Goal: Task Accomplishment & Management: Manage account settings

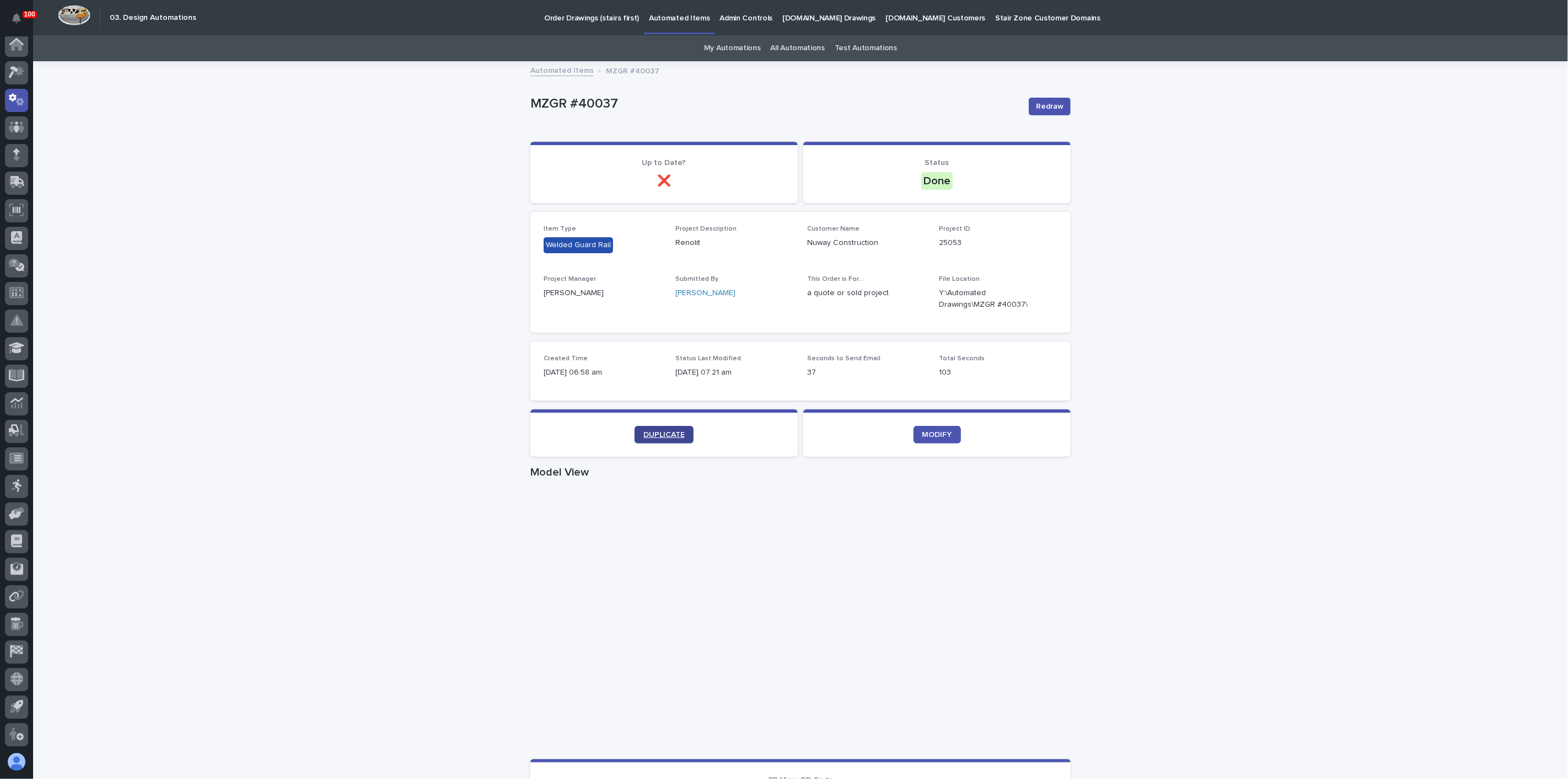
click at [657, 432] on span "DUPLICATE" at bounding box center [664, 434] width 41 height 8
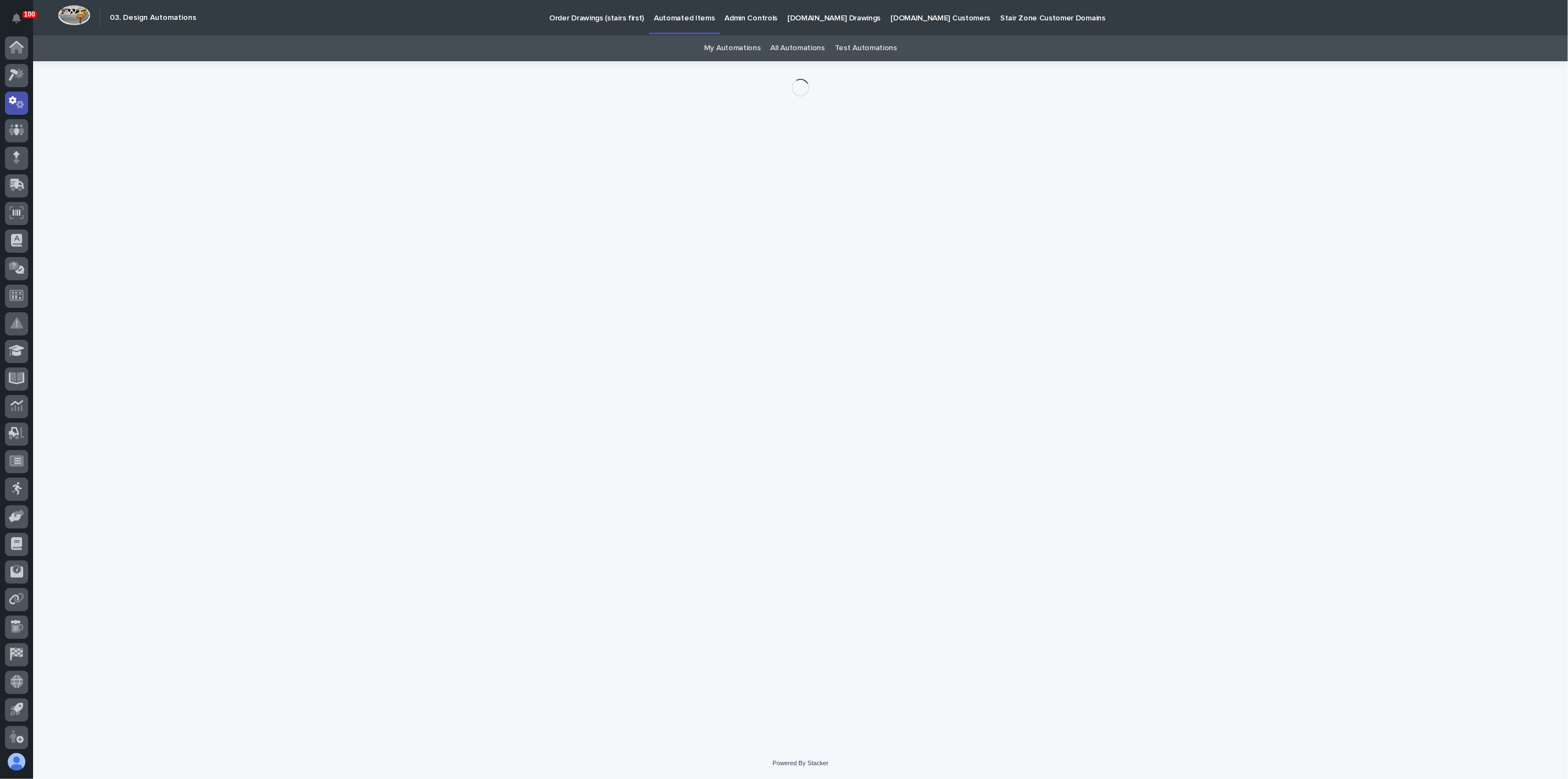
scroll to position [3, 0]
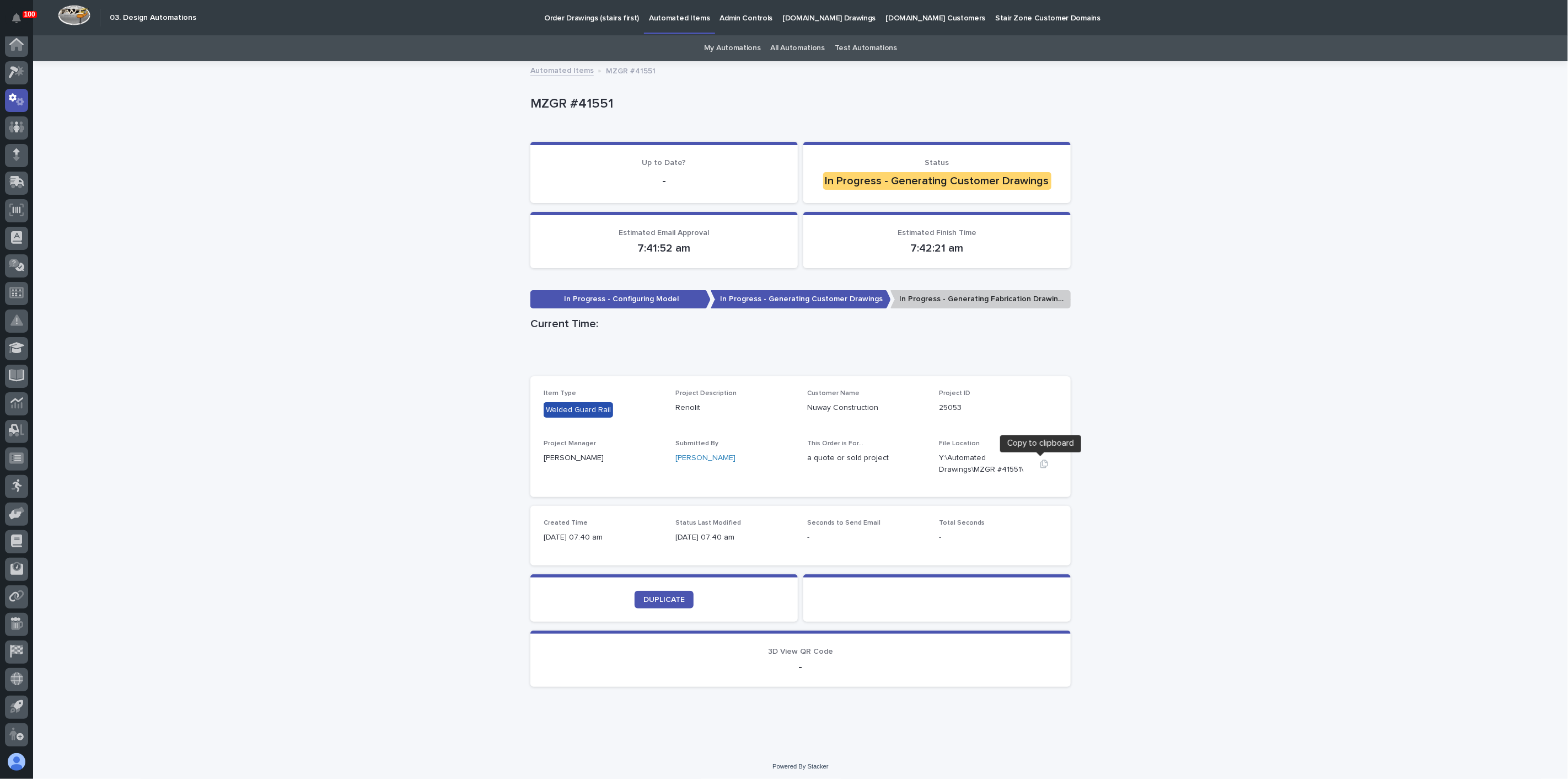
click at [1040, 467] on icon "button" at bounding box center [1044, 464] width 9 height 9
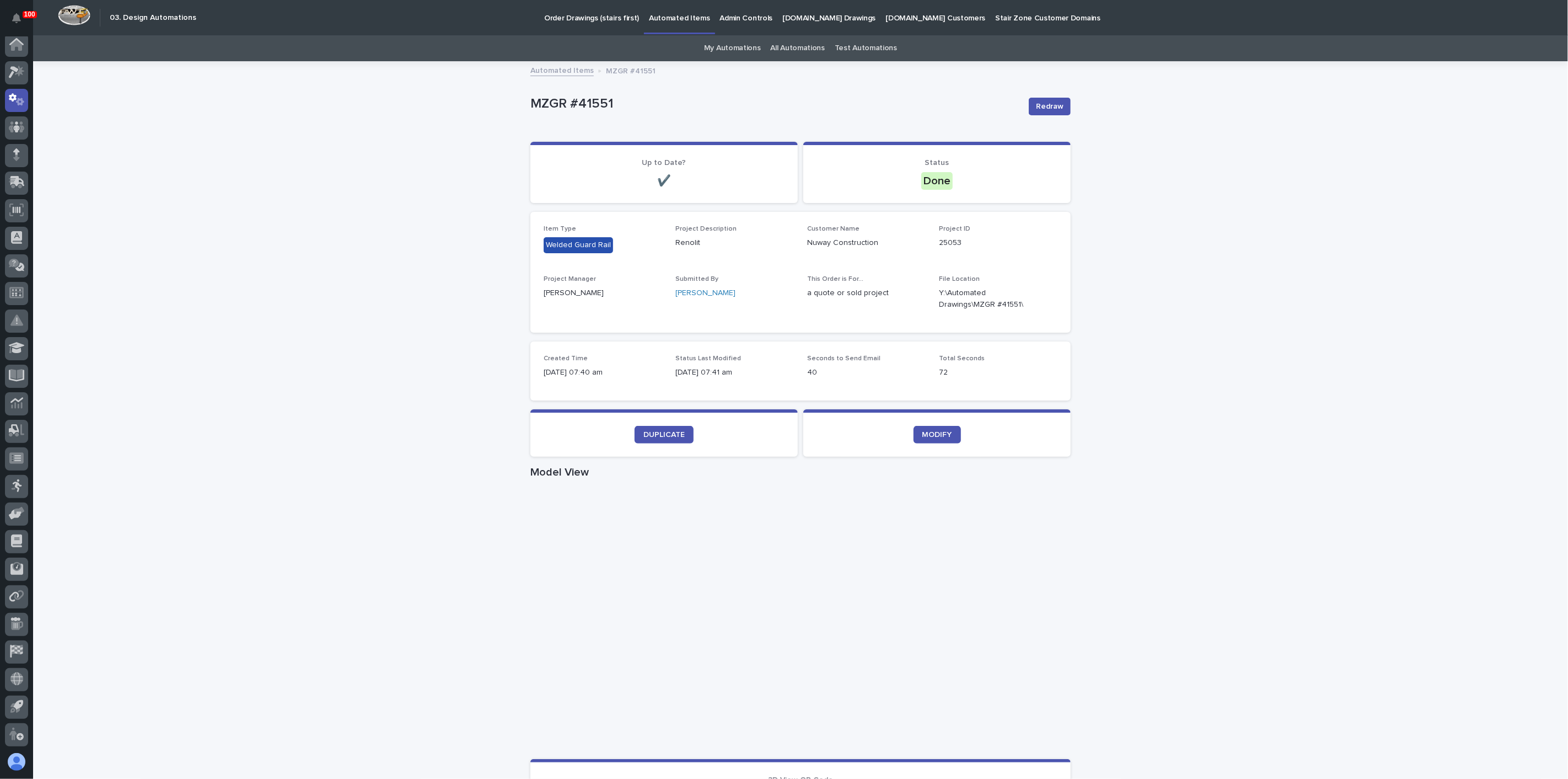
click at [242, 421] on div "Loading... Saving… Loading... Saving… MZGR #41551 Redraw MZGR #41551 Redraw Sor…" at bounding box center [800, 638] width 1535 height 1153
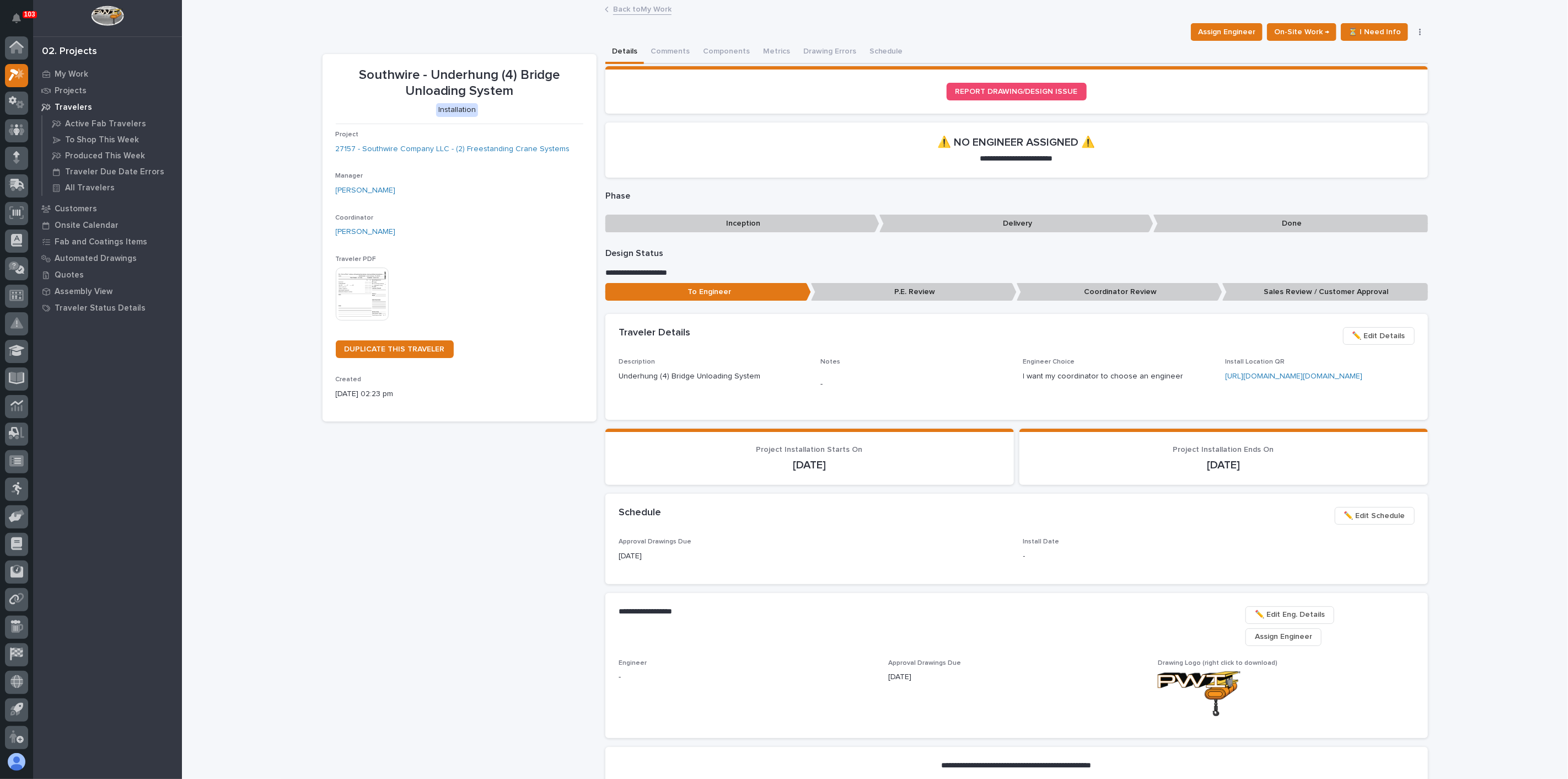
scroll to position [3, 0]
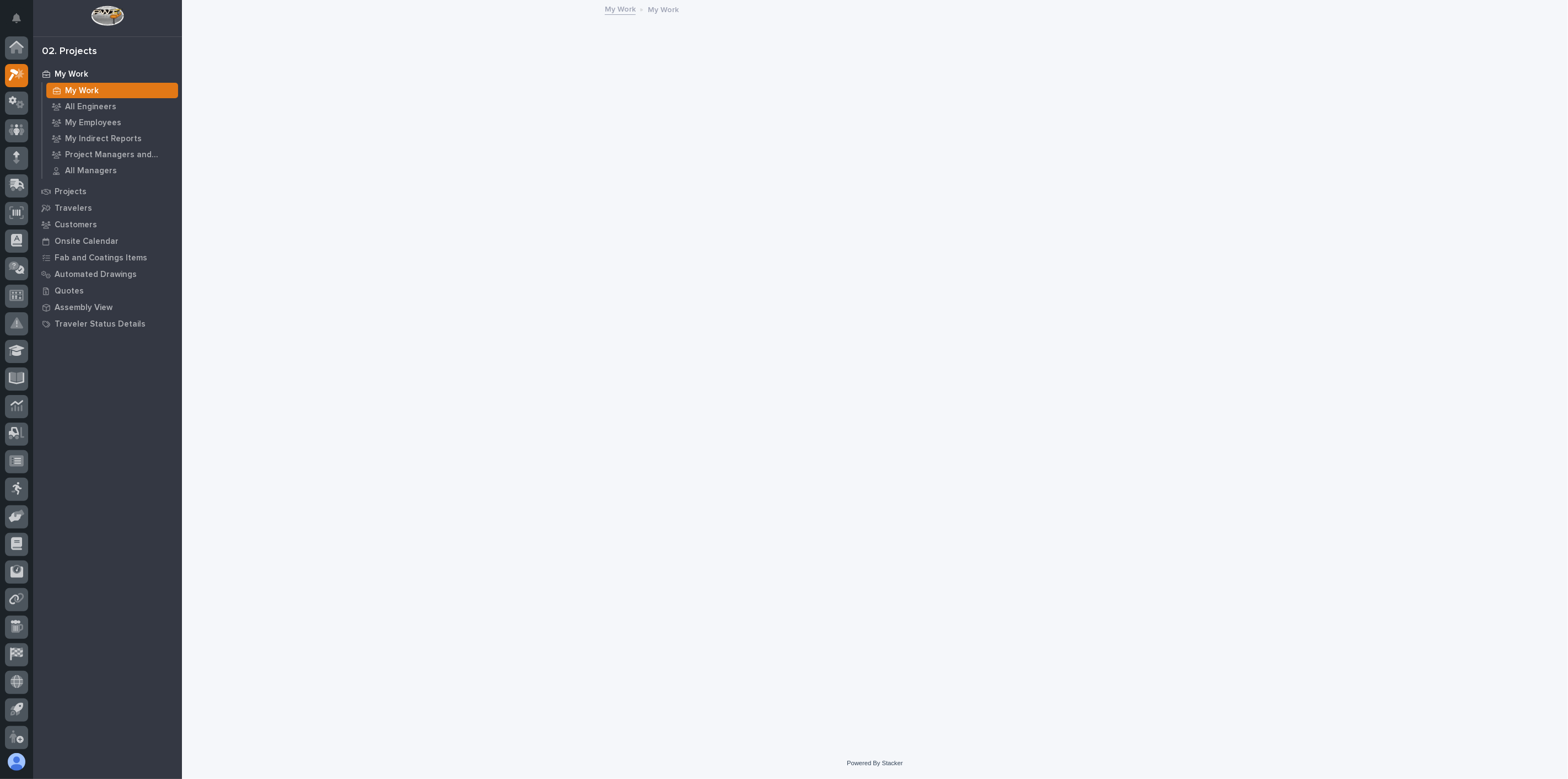
scroll to position [3, 0]
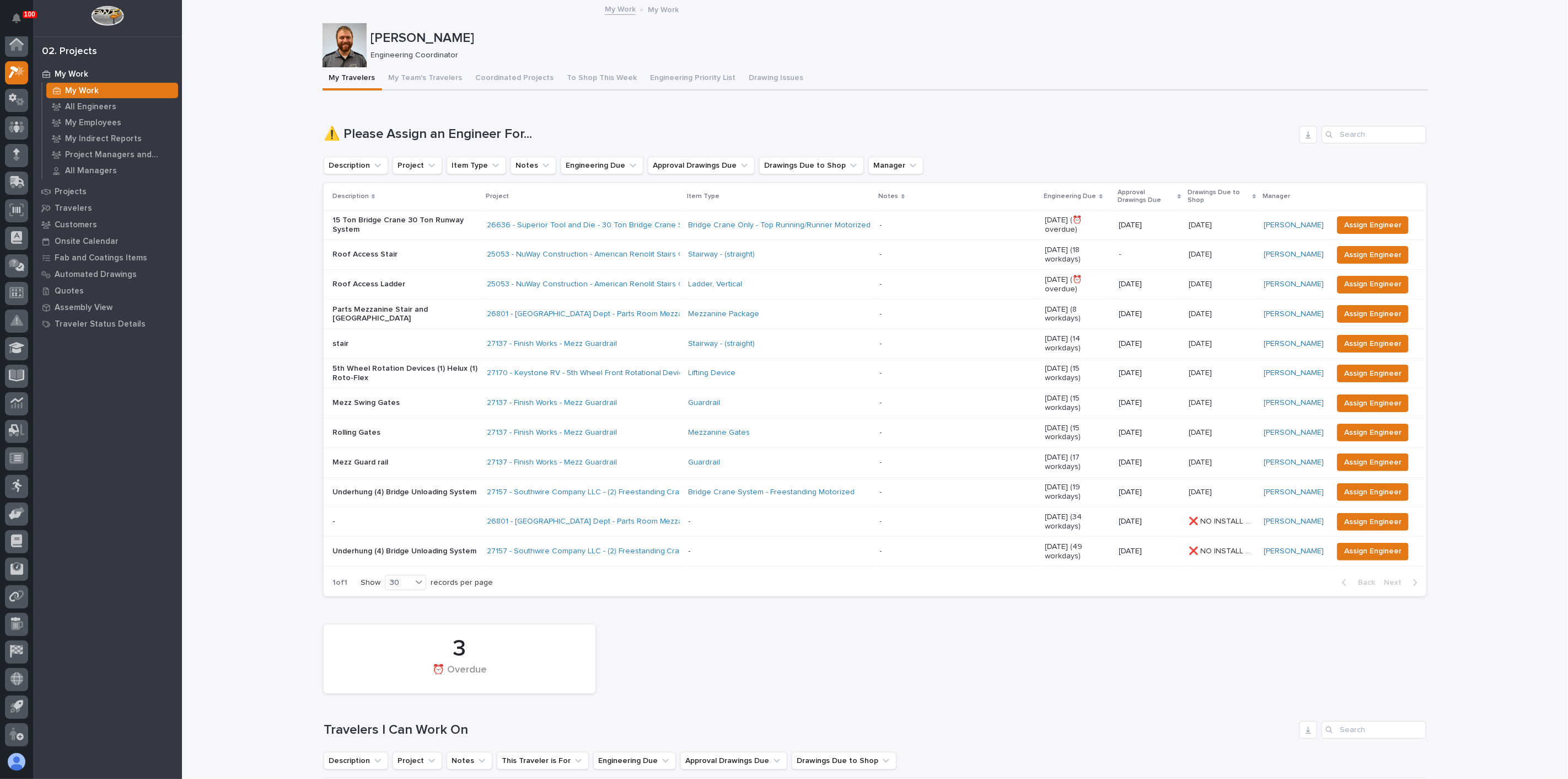
click at [450, 364] on p "5th Wheel Rotation Devices (1) Helux (1) Roto-Flex" at bounding box center [405, 373] width 145 height 19
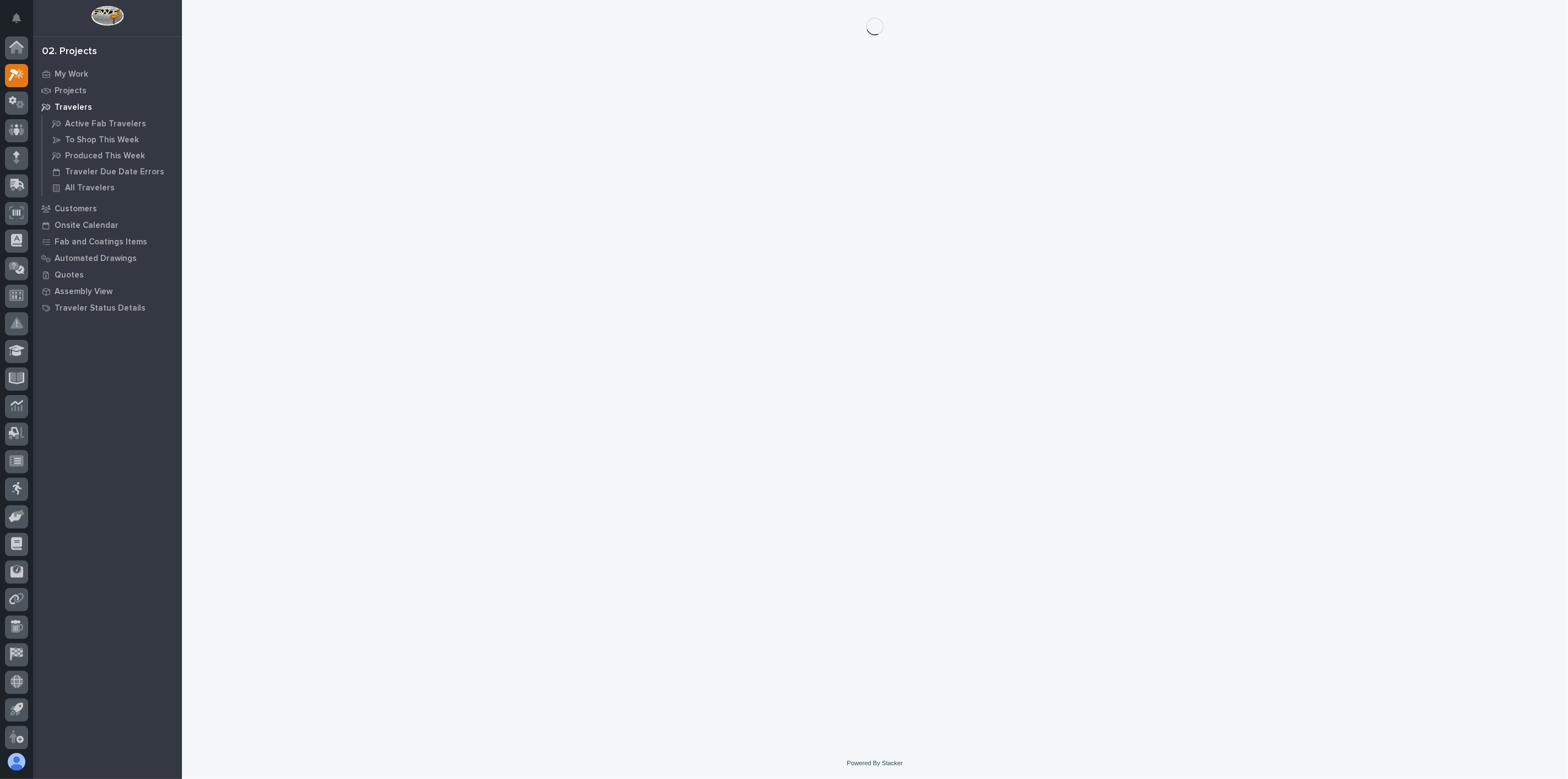
scroll to position [3, 0]
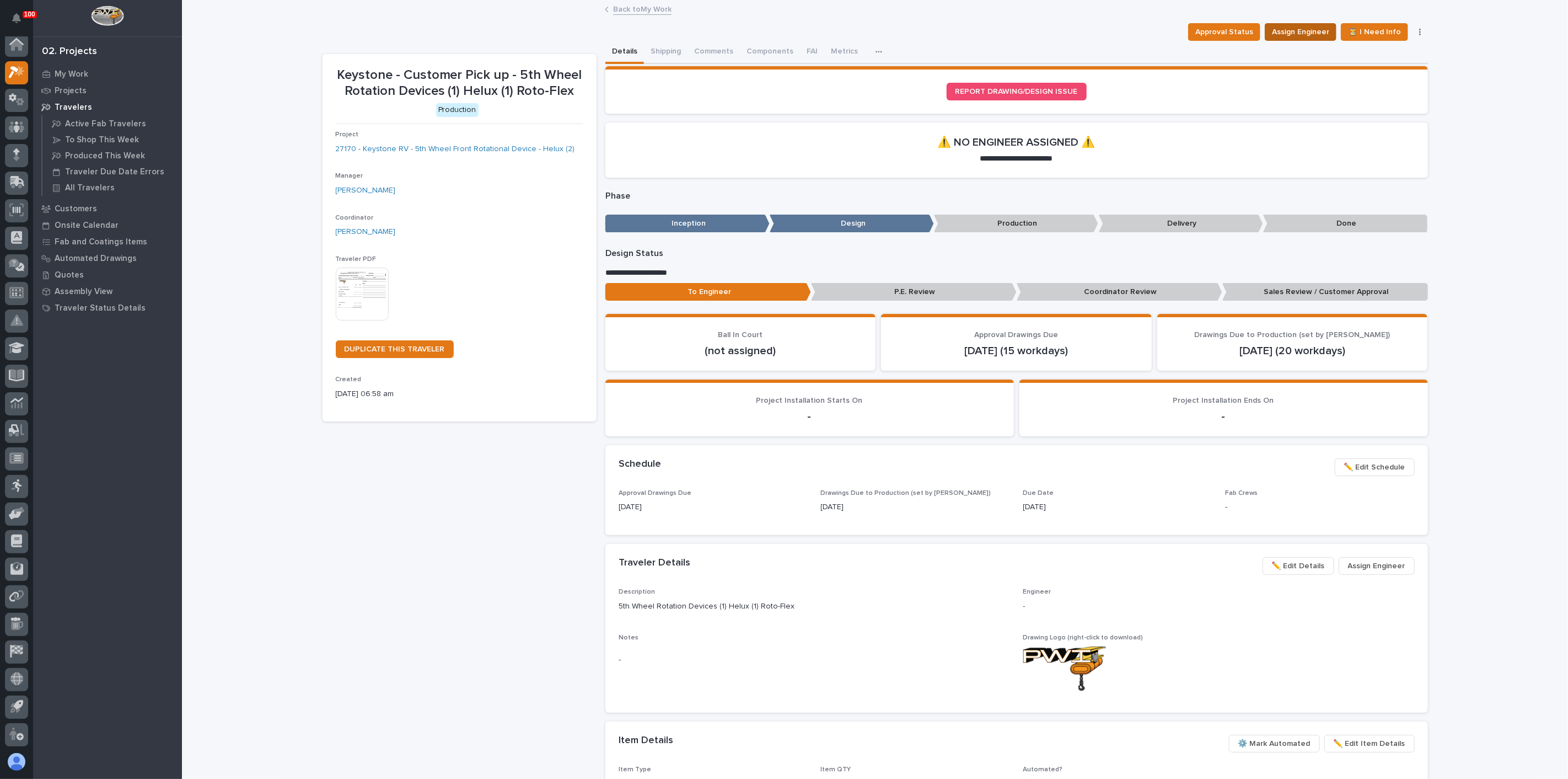
click at [1307, 29] on span "Assign Engineer" at bounding box center [1301, 32] width 57 height 13
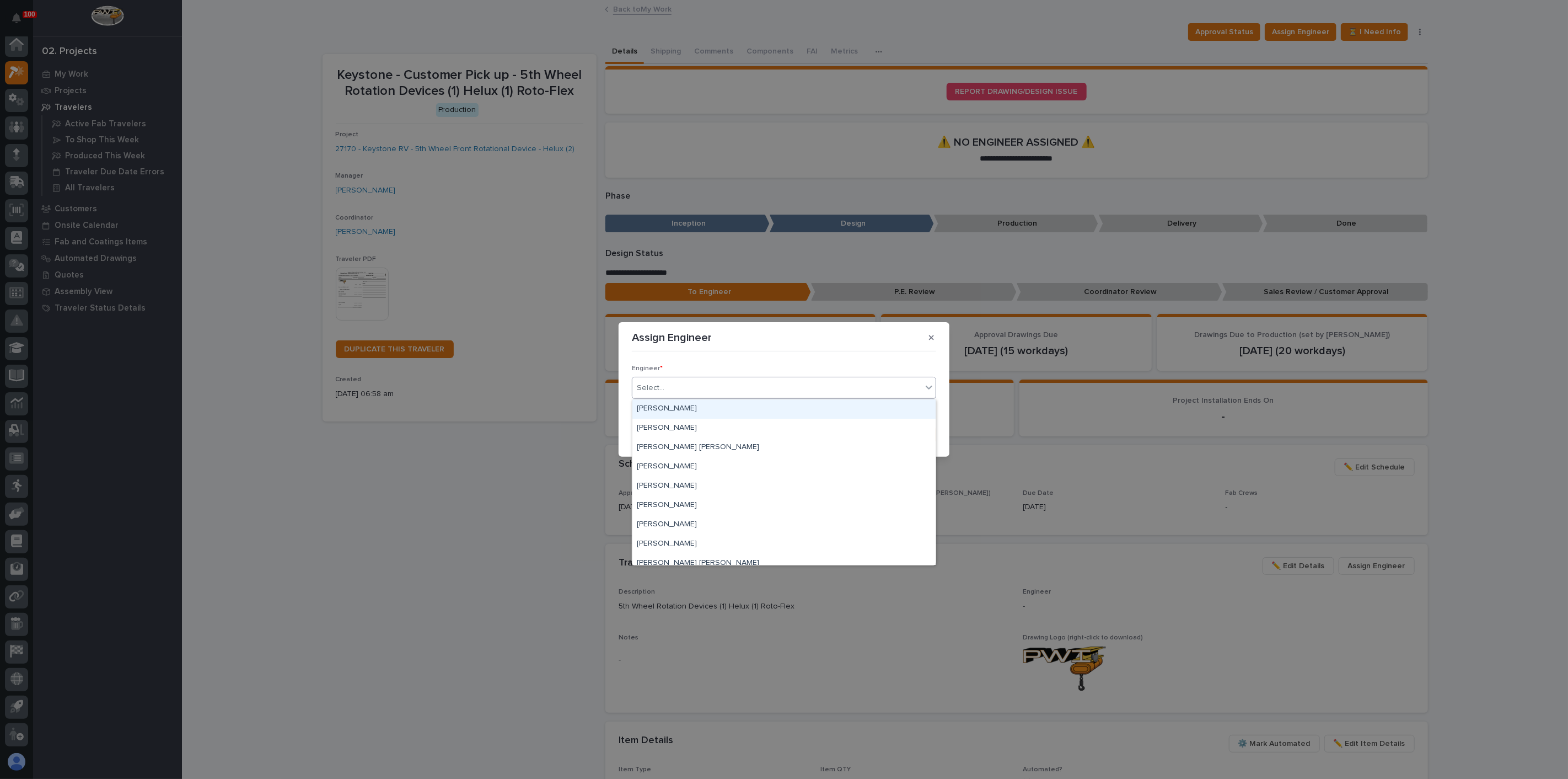
click at [680, 393] on div "Select..." at bounding box center [777, 388] width 290 height 18
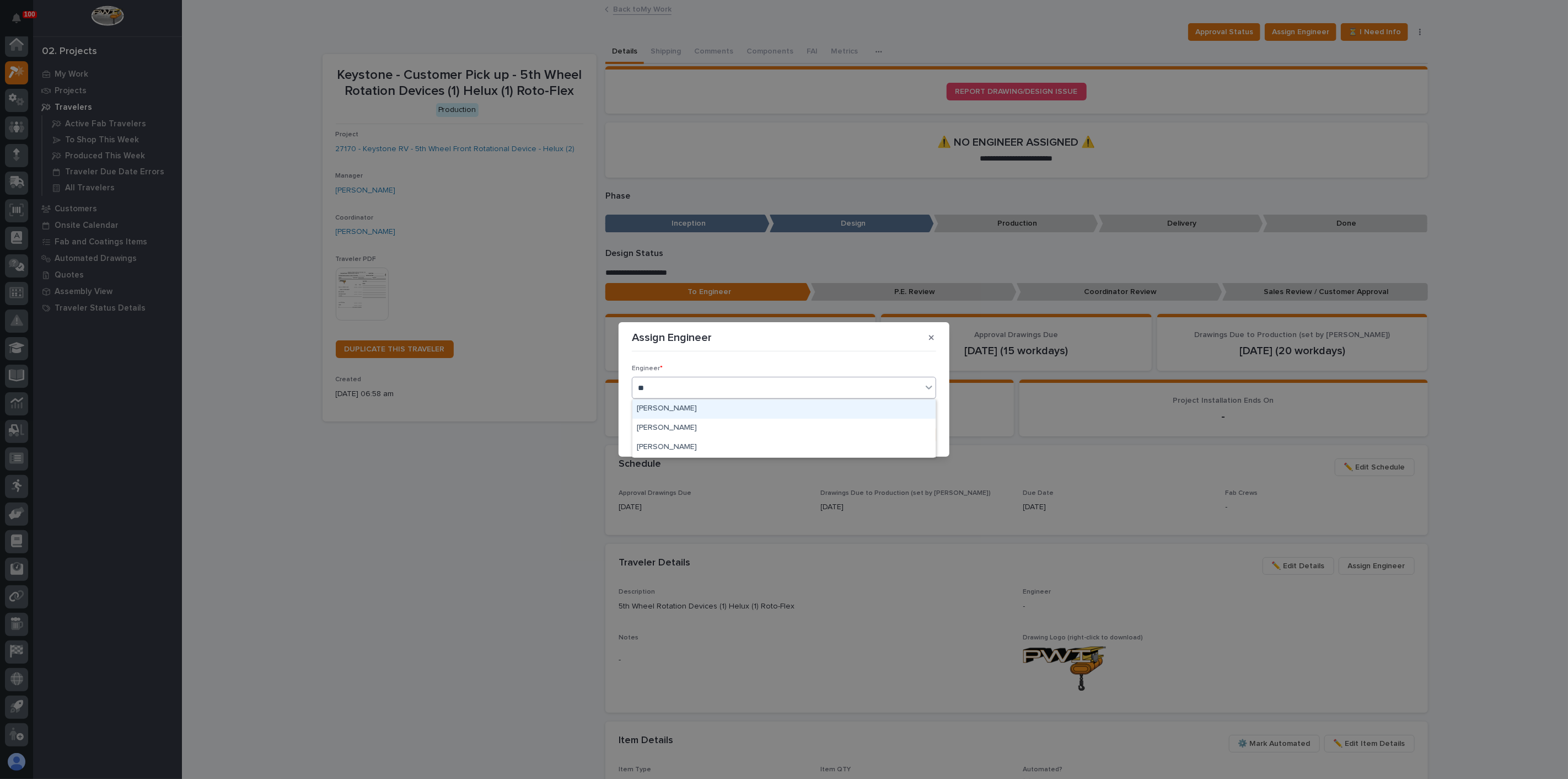
type input "***"
click at [698, 389] on icon at bounding box center [702, 387] width 8 height 8
click at [688, 389] on div "Select..." at bounding box center [777, 388] width 290 height 18
type input "****"
click at [908, 440] on button "Save" at bounding box center [912, 434] width 47 height 18
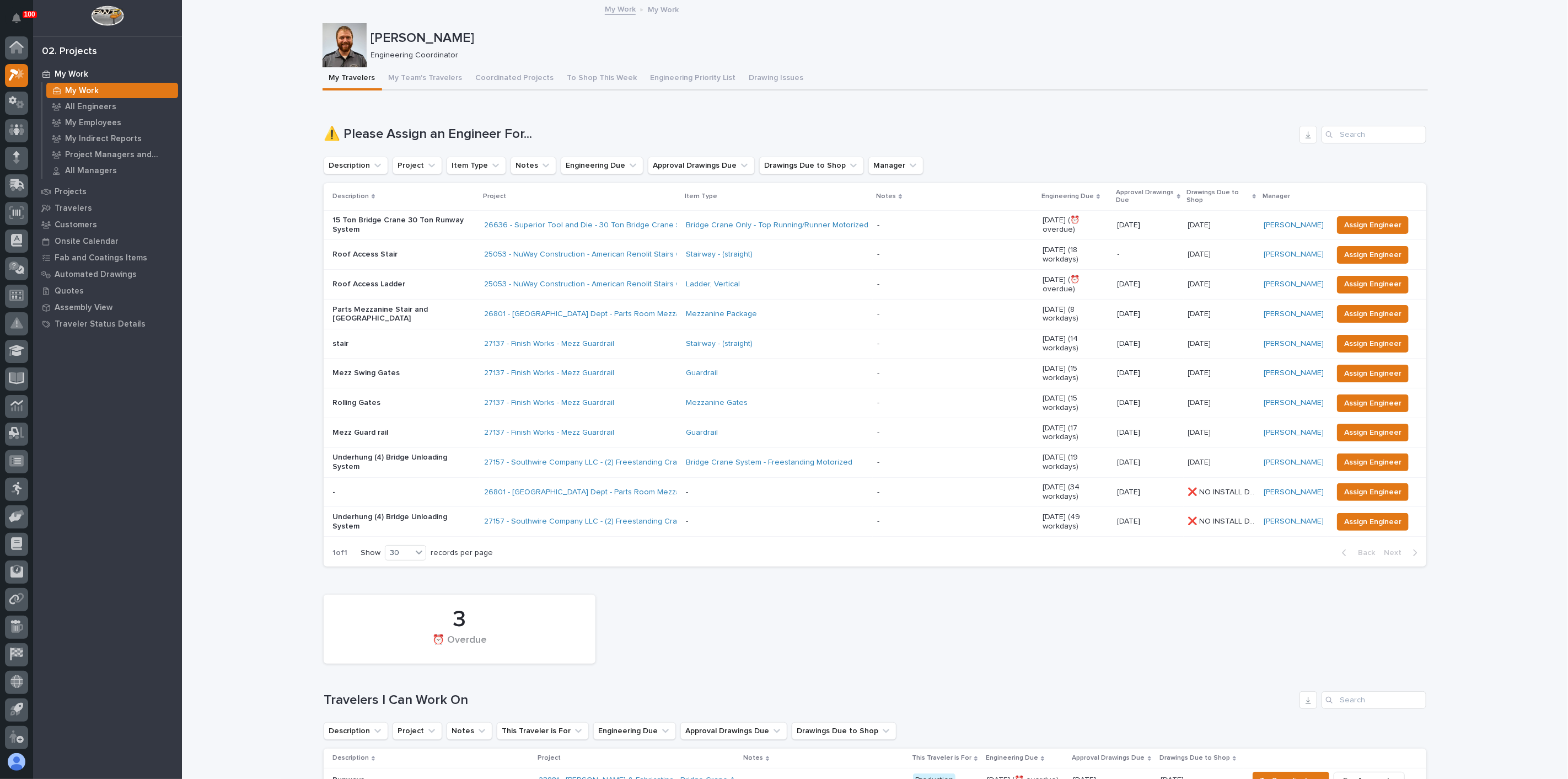
scroll to position [3, 0]
click at [437, 227] on p "15 Ton Bridge Crane 30 Ton Runway System" at bounding box center [404, 225] width 143 height 19
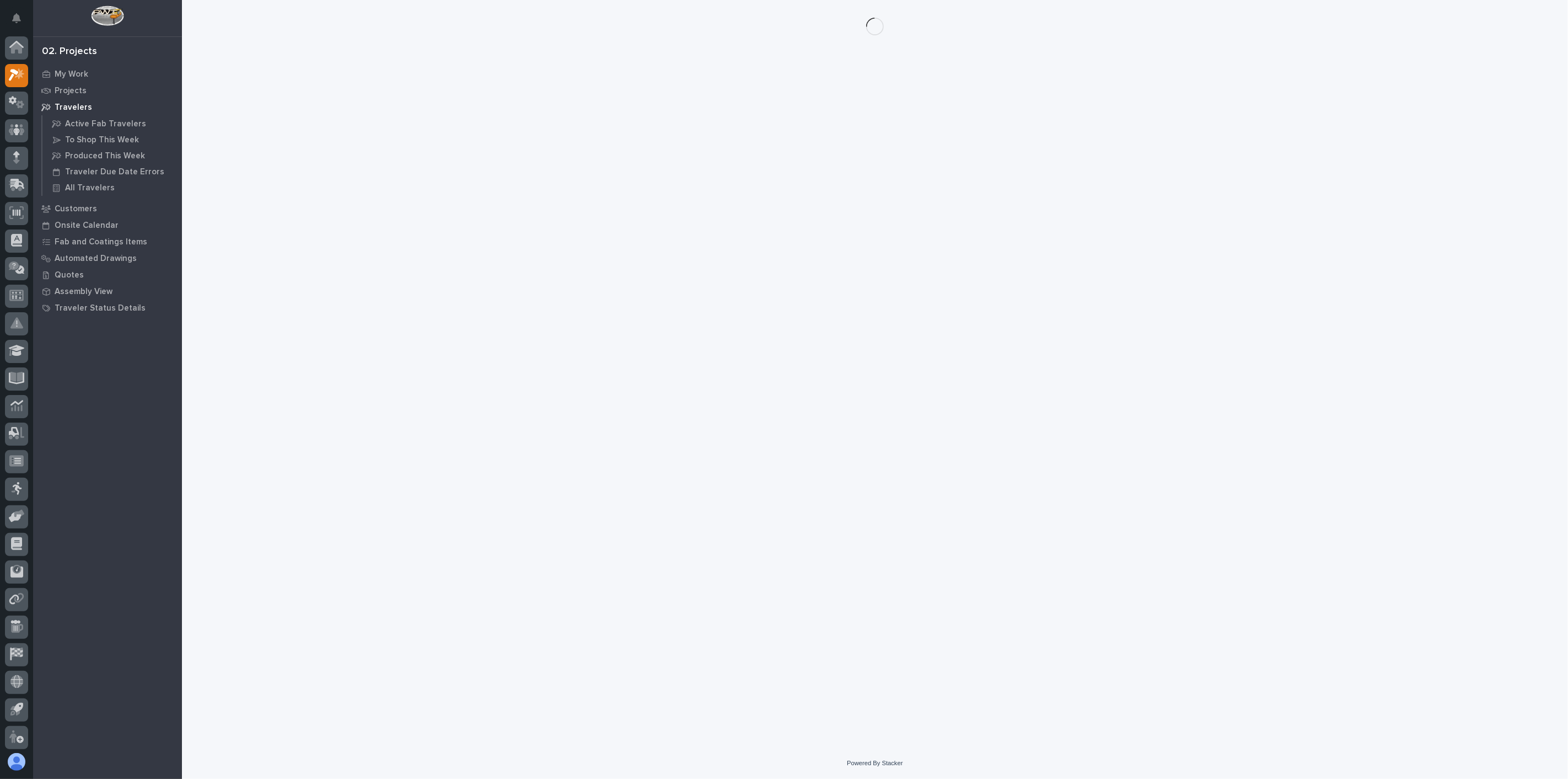
scroll to position [3, 0]
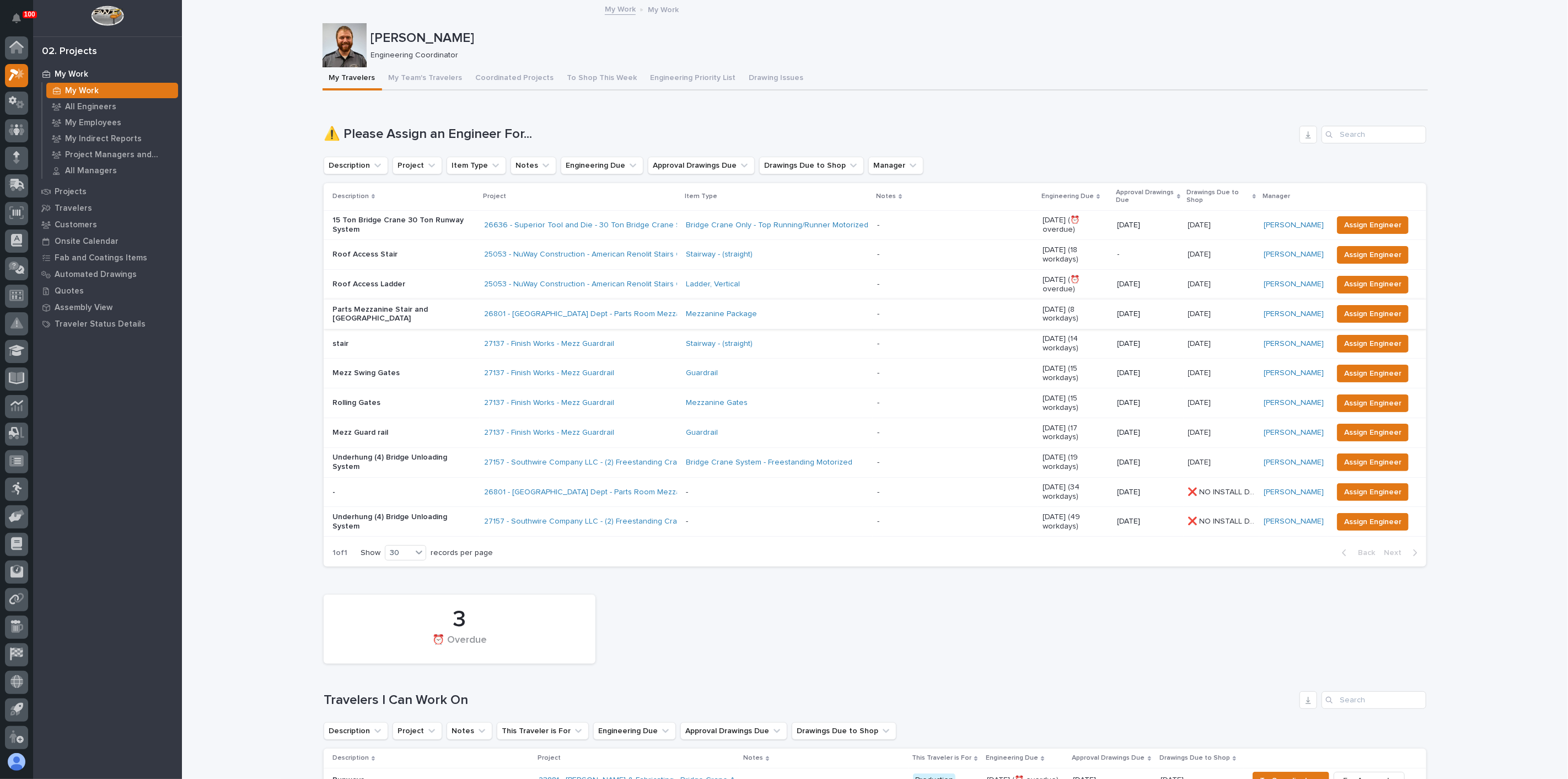
scroll to position [3, 0]
click at [424, 250] on p "Roof Access Stair" at bounding box center [404, 254] width 143 height 9
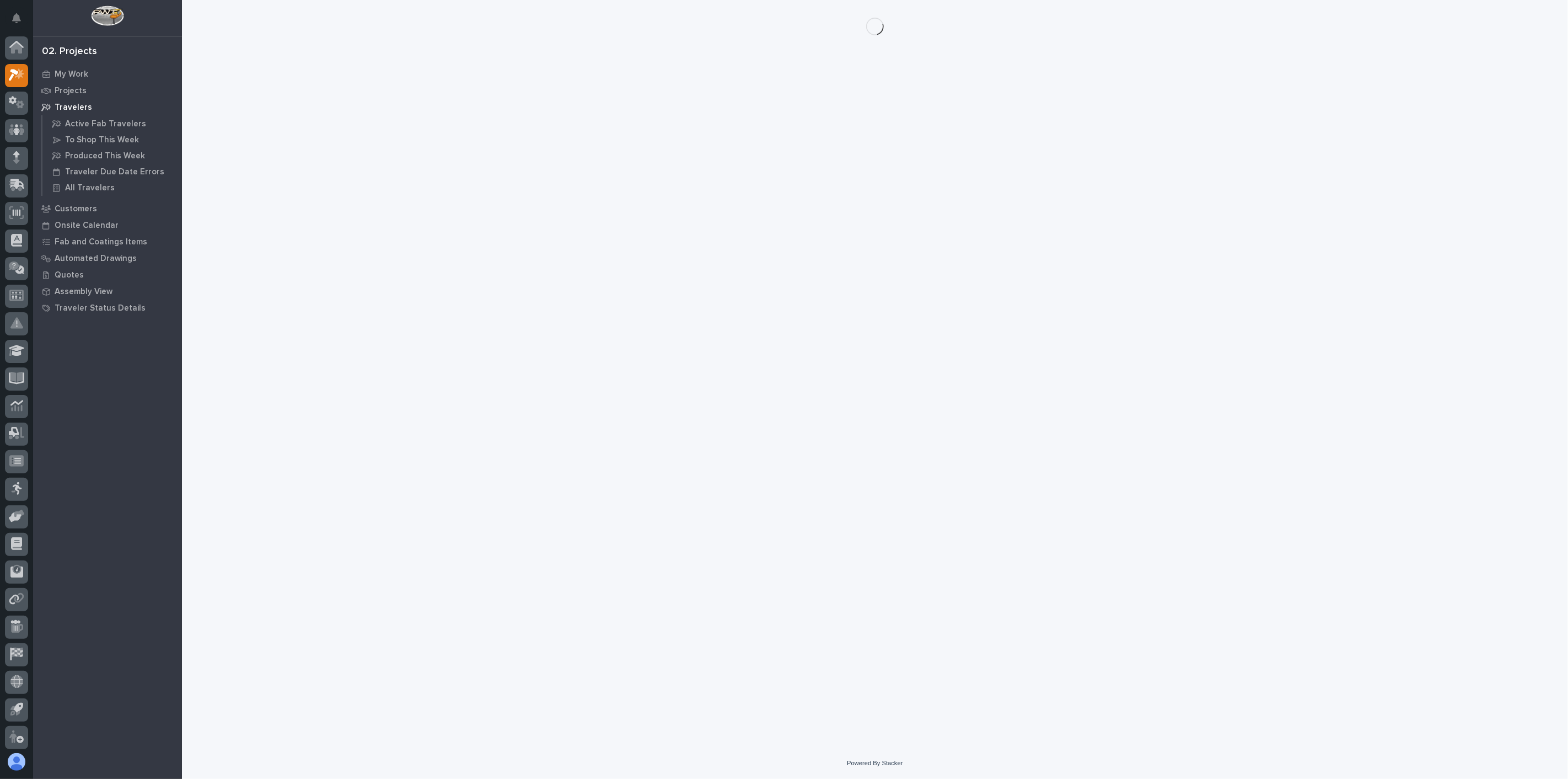
scroll to position [3, 0]
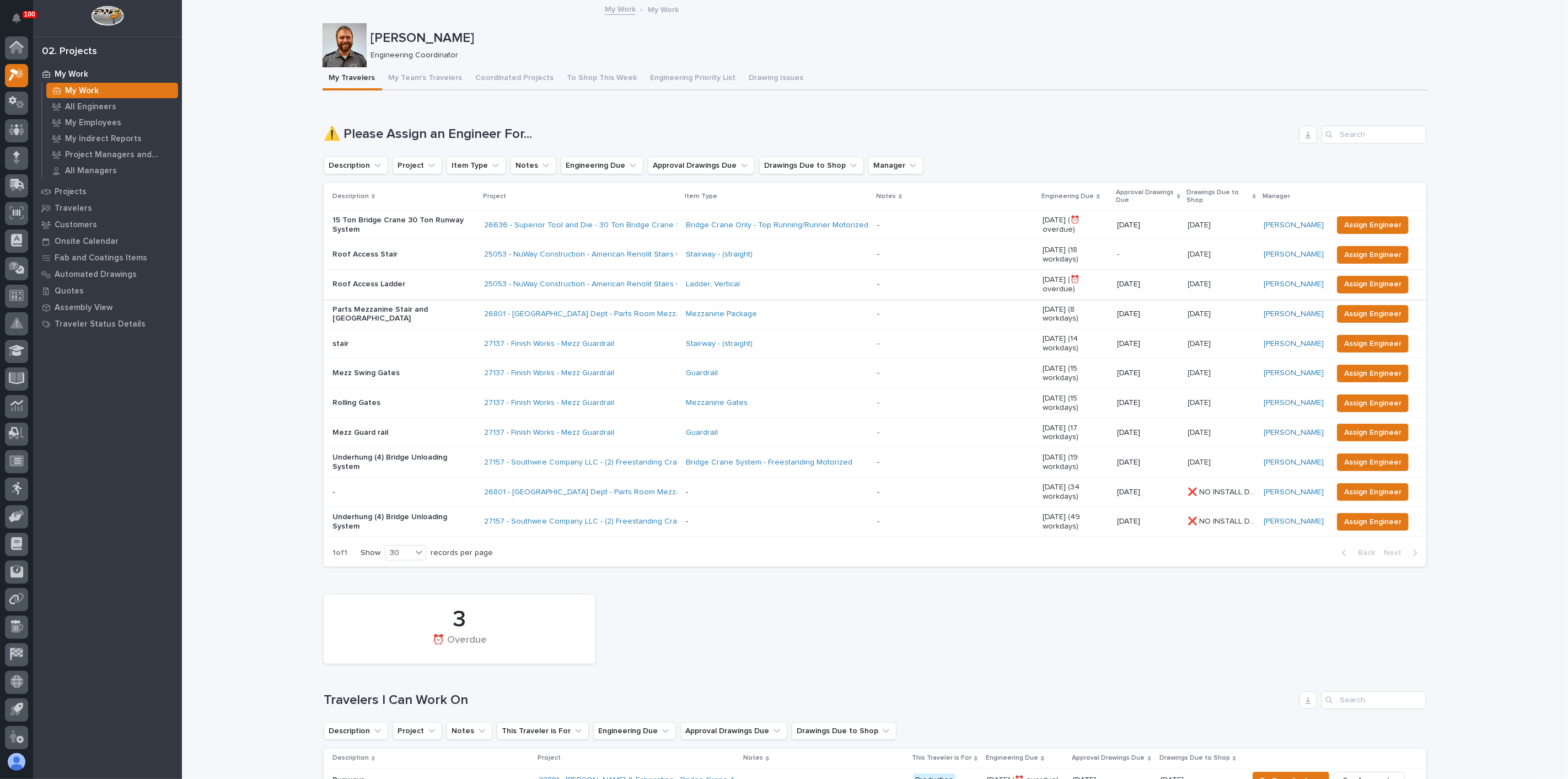
scroll to position [3, 0]
click at [422, 280] on p "Roof Access Ladder" at bounding box center [404, 284] width 143 height 9
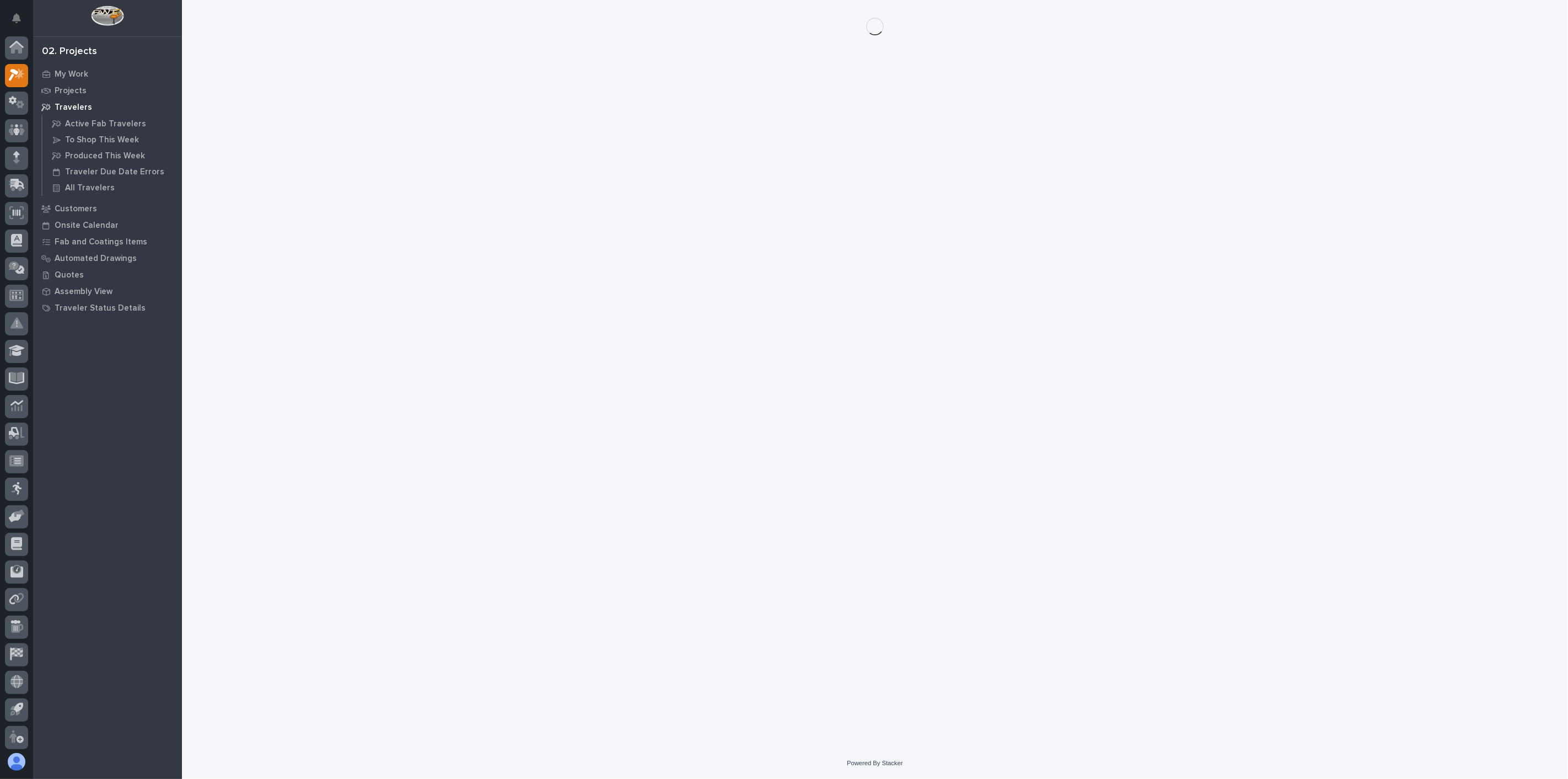
scroll to position [3, 0]
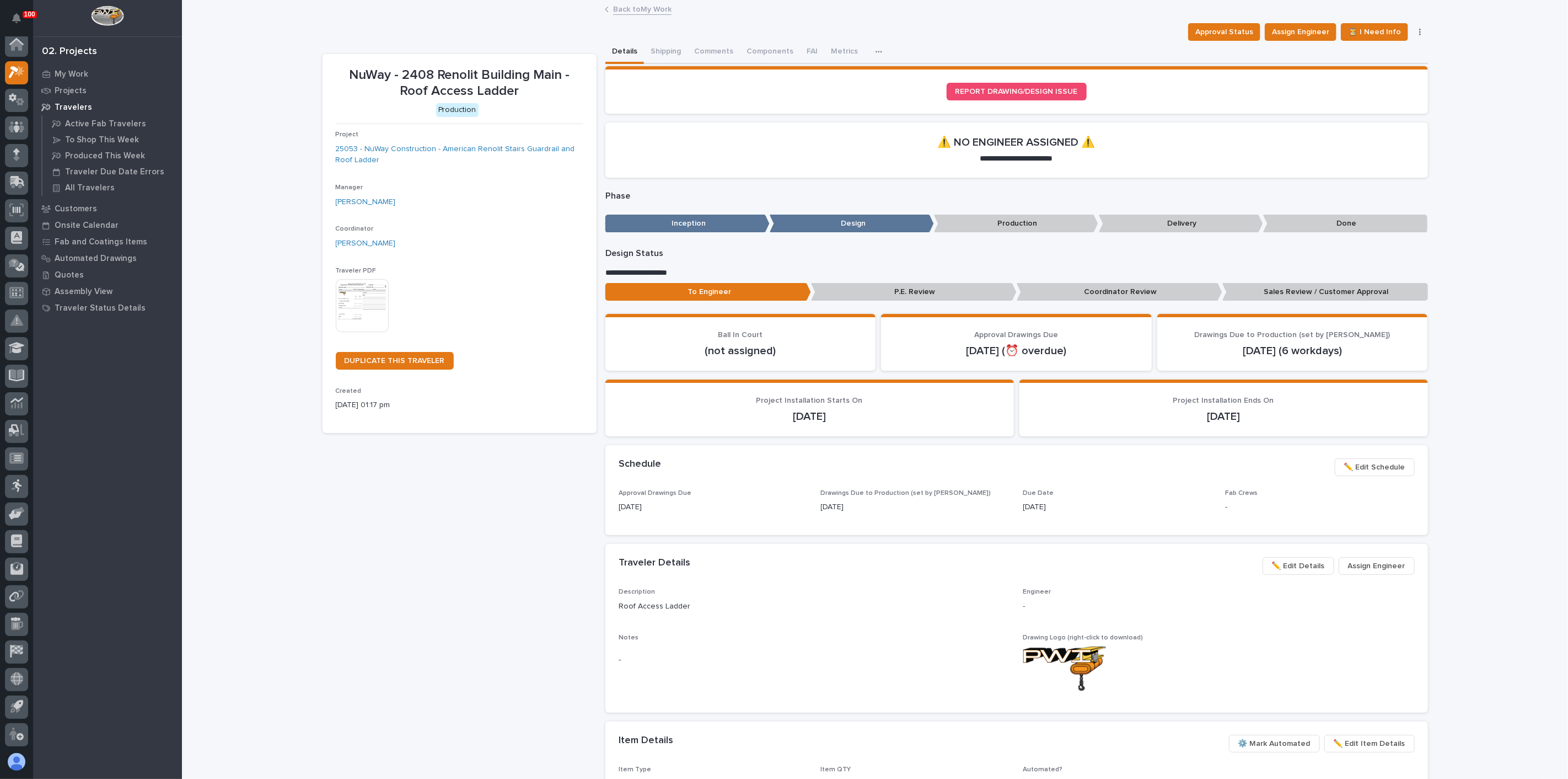
click at [412, 508] on div "NuWay - 2408 Renolit Building Main - Roof Access Ladder Production Project 2505…" at bounding box center [460, 549] width 274 height 991
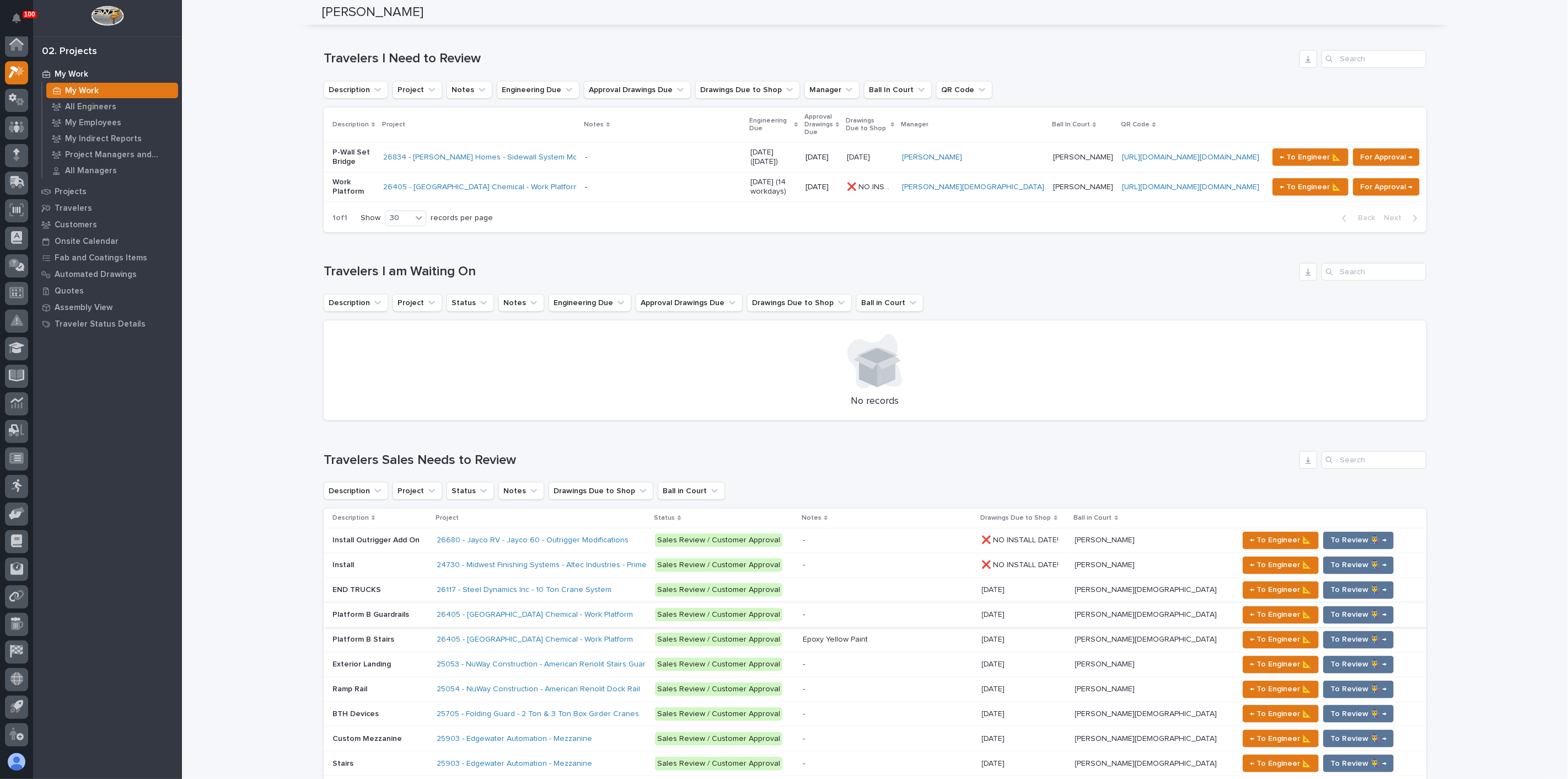
scroll to position [919, 0]
